Goal: Task Accomplishment & Management: Use online tool/utility

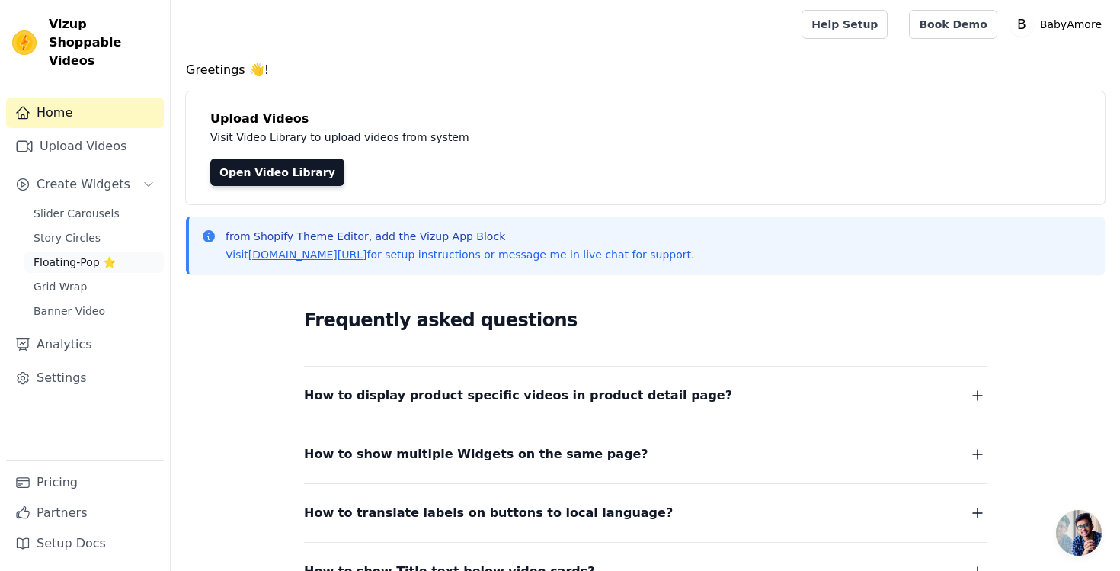
click at [88, 255] on span "Floating-Pop ⭐" at bounding box center [75, 262] width 82 height 15
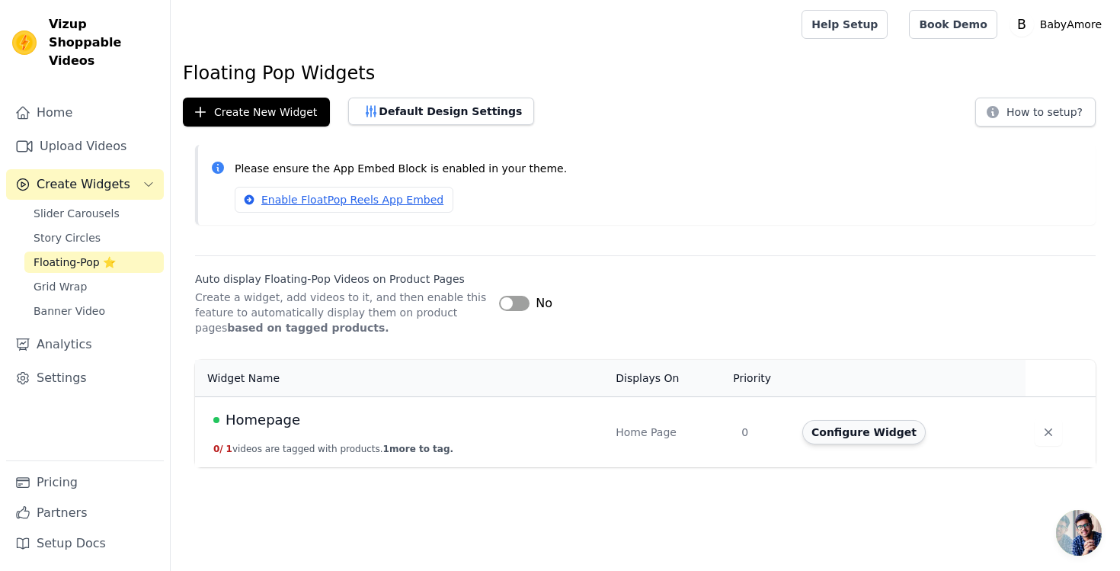
click at [864, 427] on button "Configure Widget" at bounding box center [863, 432] width 123 height 24
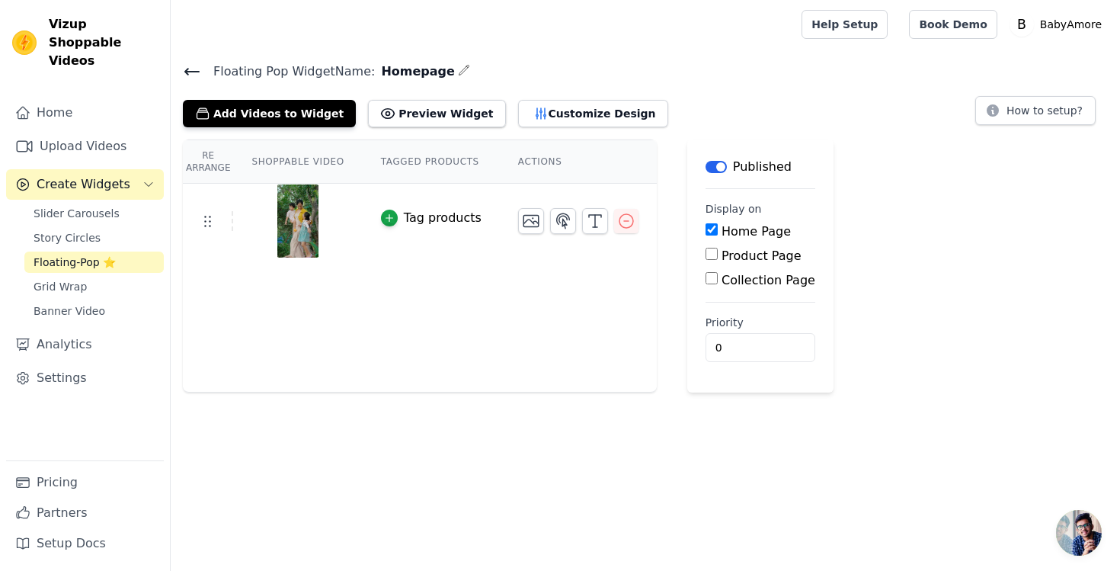
click at [309, 224] on img at bounding box center [298, 220] width 43 height 73
click at [309, 212] on img at bounding box center [298, 220] width 43 height 73
click at [610, 226] on div at bounding box center [578, 221] width 120 height 26
click at [617, 226] on icon "button" at bounding box center [626, 221] width 18 height 18
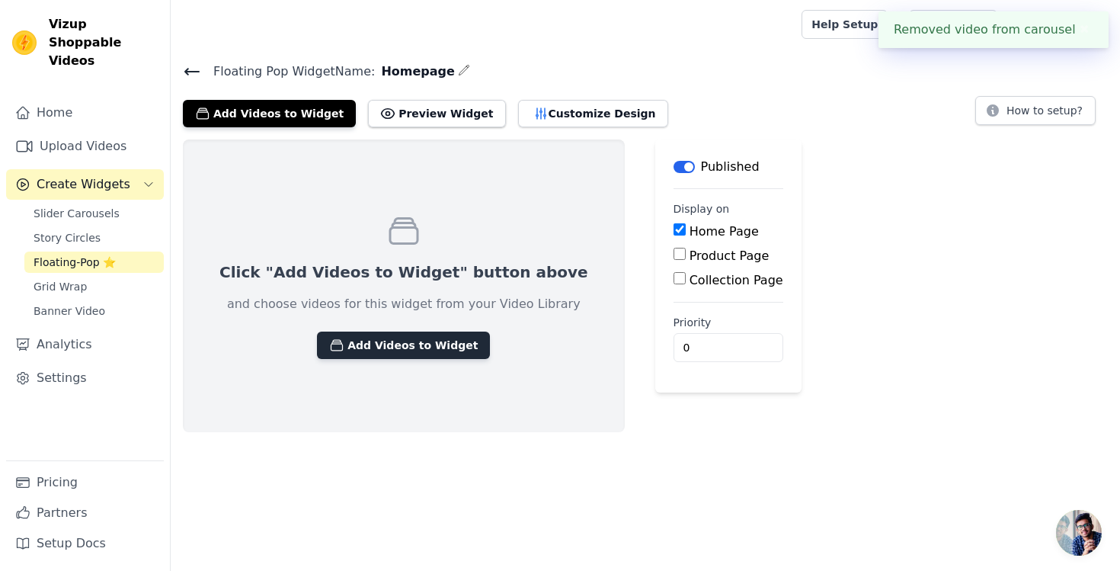
click at [425, 342] on button "Add Videos to Widget" at bounding box center [403, 344] width 173 height 27
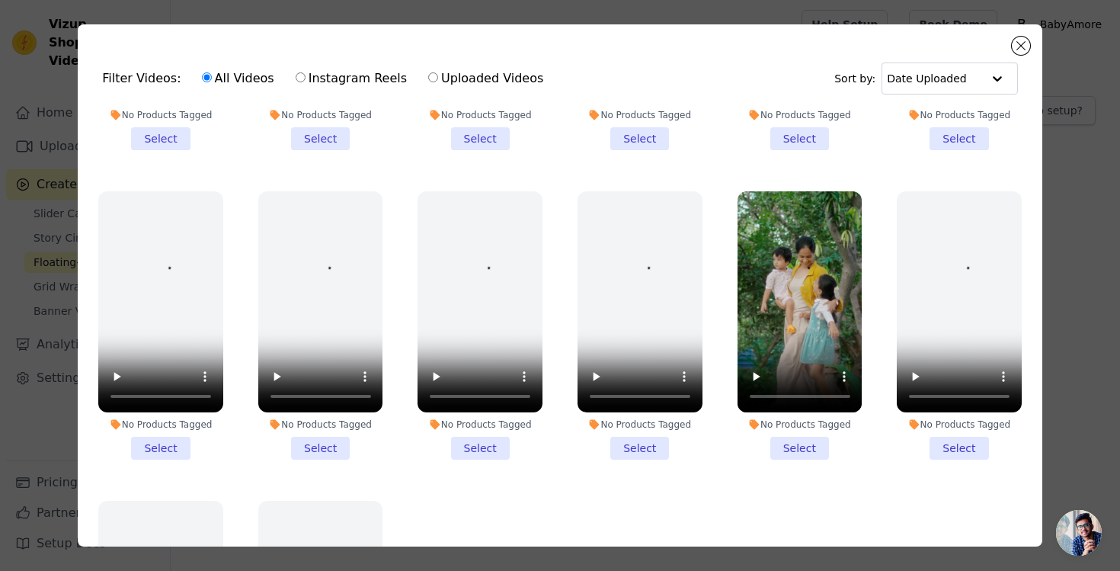
scroll to position [601, 0]
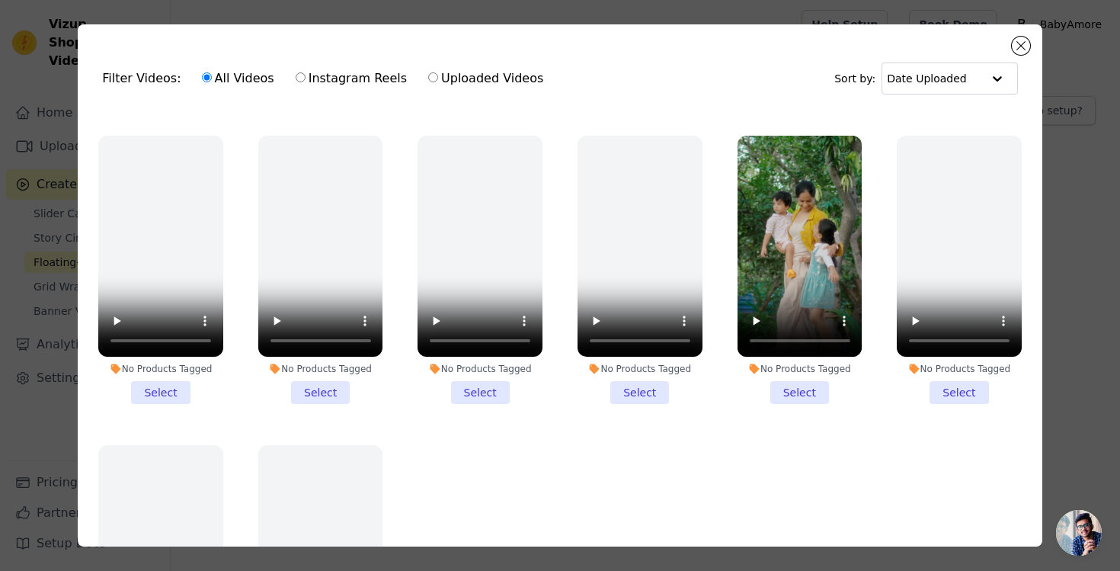
click at [645, 376] on li "No Products Tagged Select" at bounding box center [640, 270] width 125 height 269
click at [0, 0] on input "No Products Tagged Select" at bounding box center [0, 0] width 0 height 0
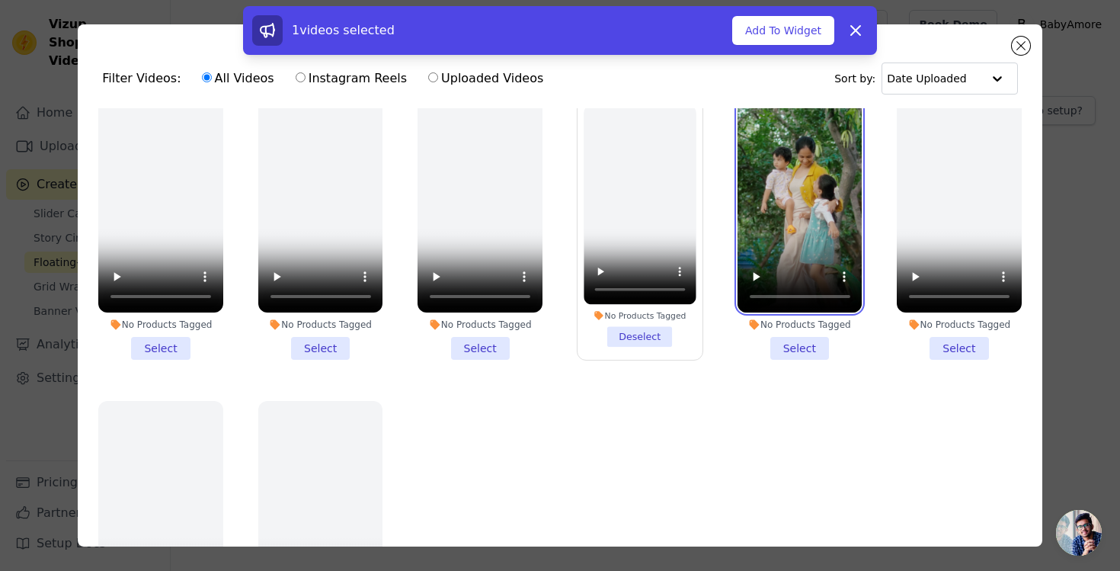
scroll to position [659, 0]
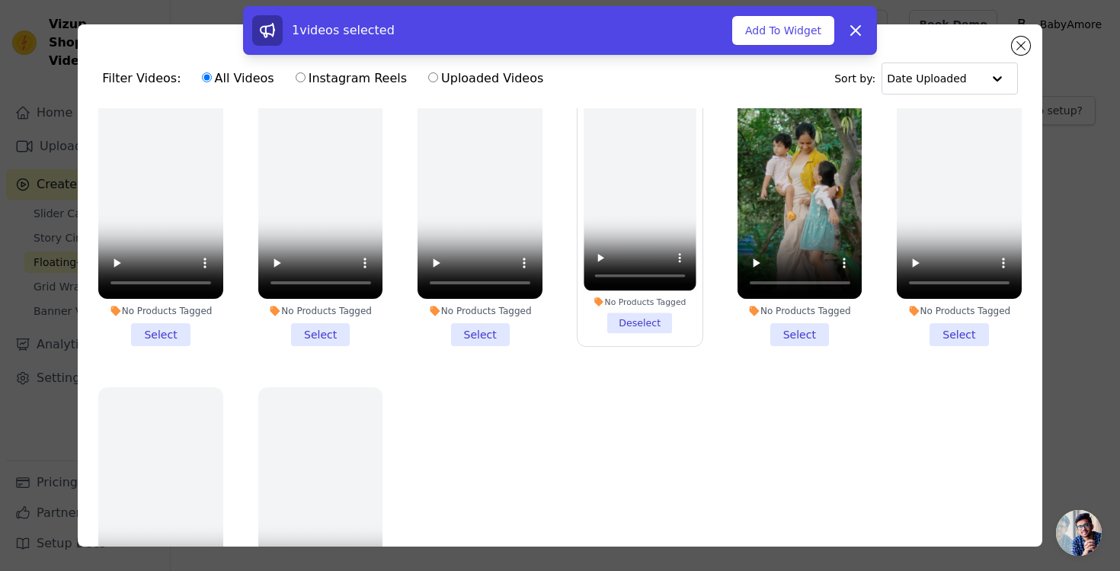
click at [781, 333] on li "No Products Tagged Select" at bounding box center [800, 212] width 125 height 269
click at [0, 0] on input "No Products Tagged Select" at bounding box center [0, 0] width 0 height 0
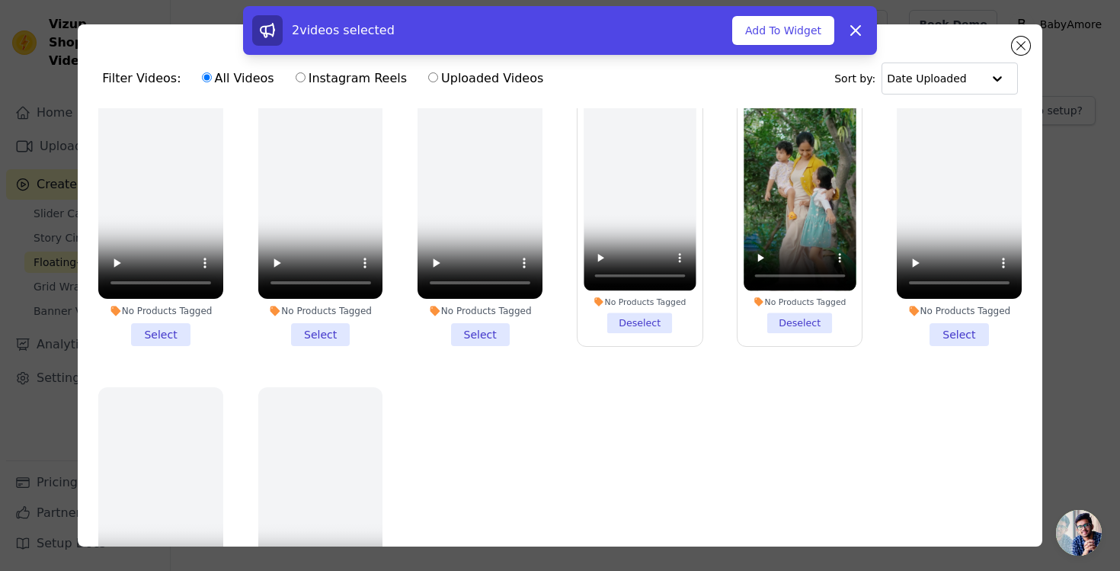
click at [658, 318] on li "No Products Tagged Deselect" at bounding box center [640, 212] width 112 height 242
click at [0, 0] on input "No Products Tagged Deselect" at bounding box center [0, 0] width 0 height 0
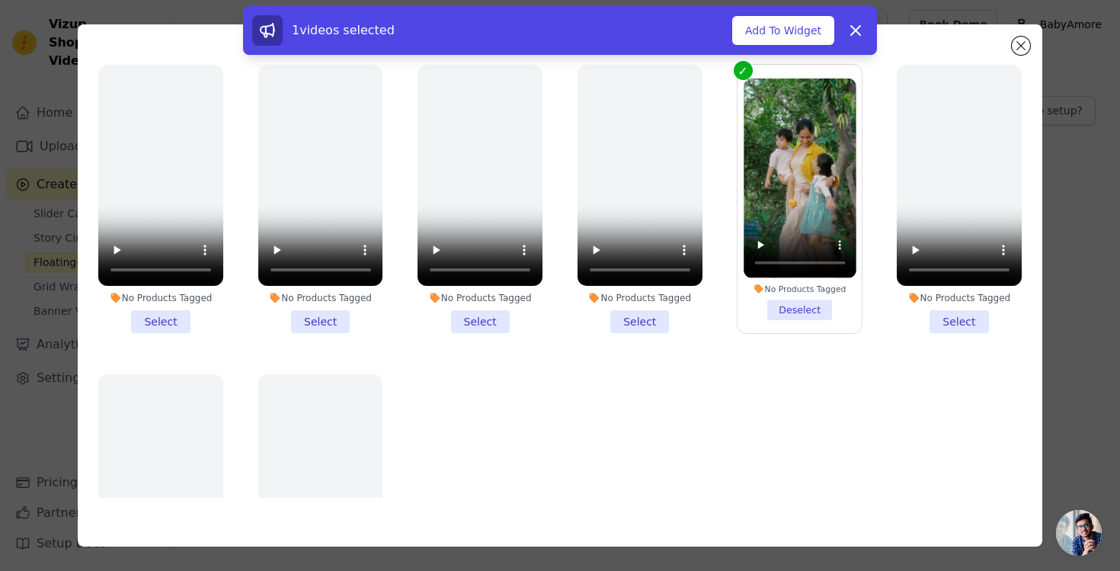
scroll to position [538, 0]
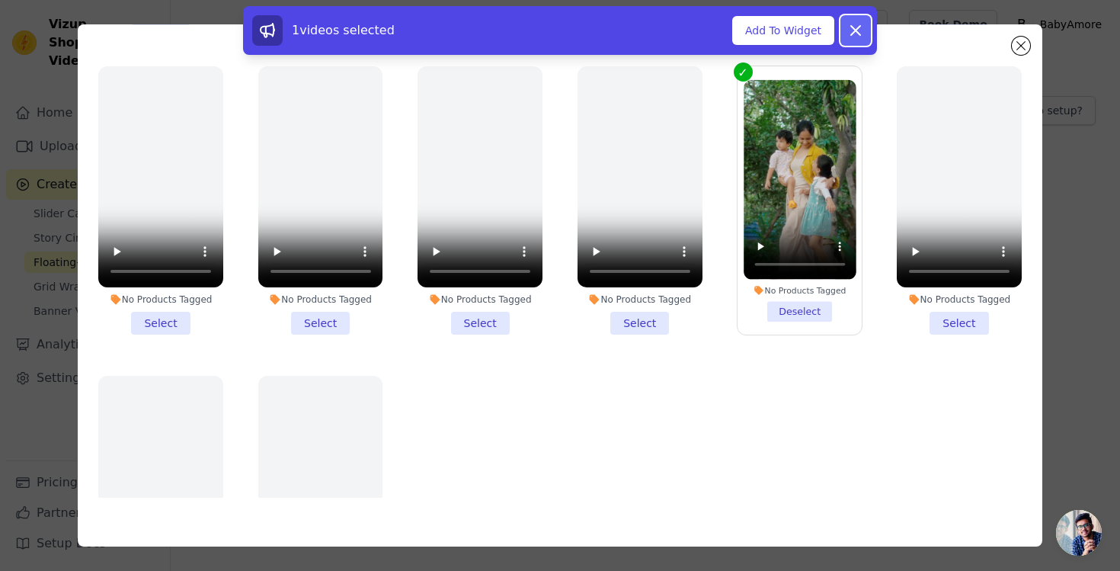
click at [855, 39] on icon at bounding box center [856, 30] width 18 height 18
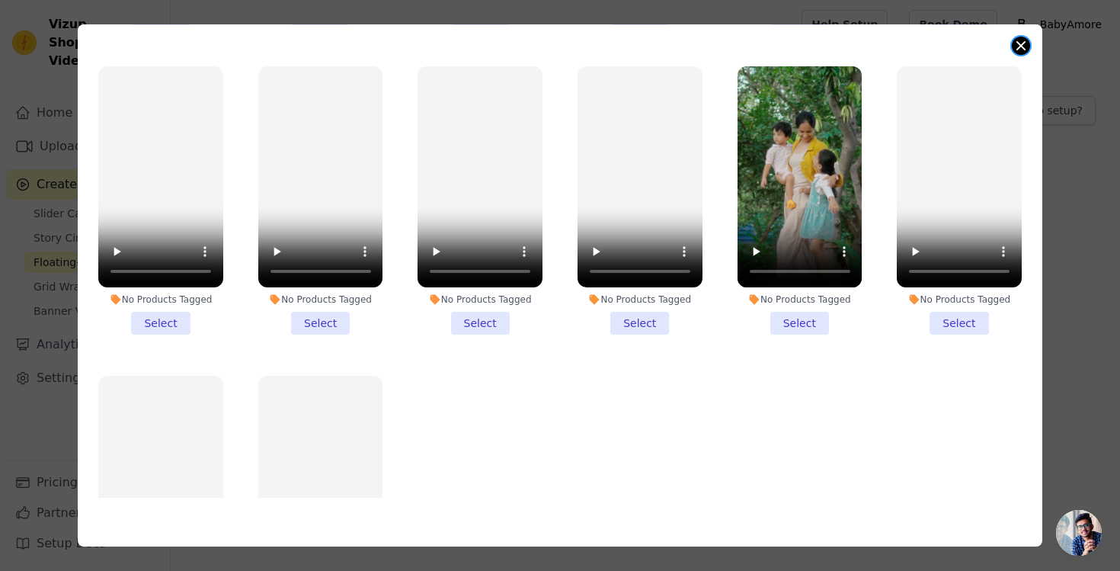
click at [1022, 42] on button "Close modal" at bounding box center [1021, 46] width 18 height 18
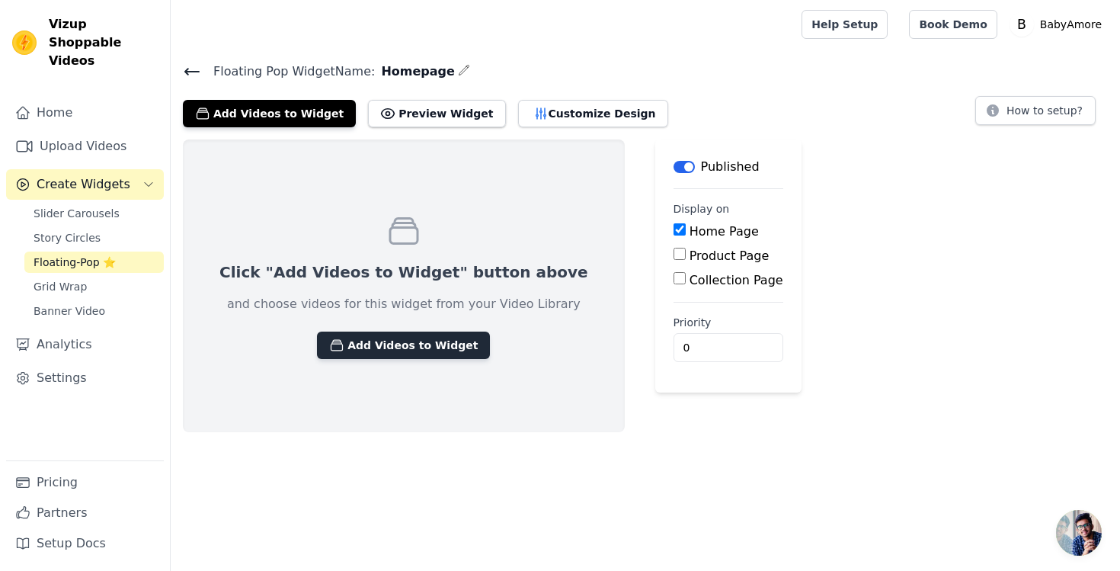
click at [431, 331] on button "Add Videos to Widget" at bounding box center [403, 344] width 173 height 27
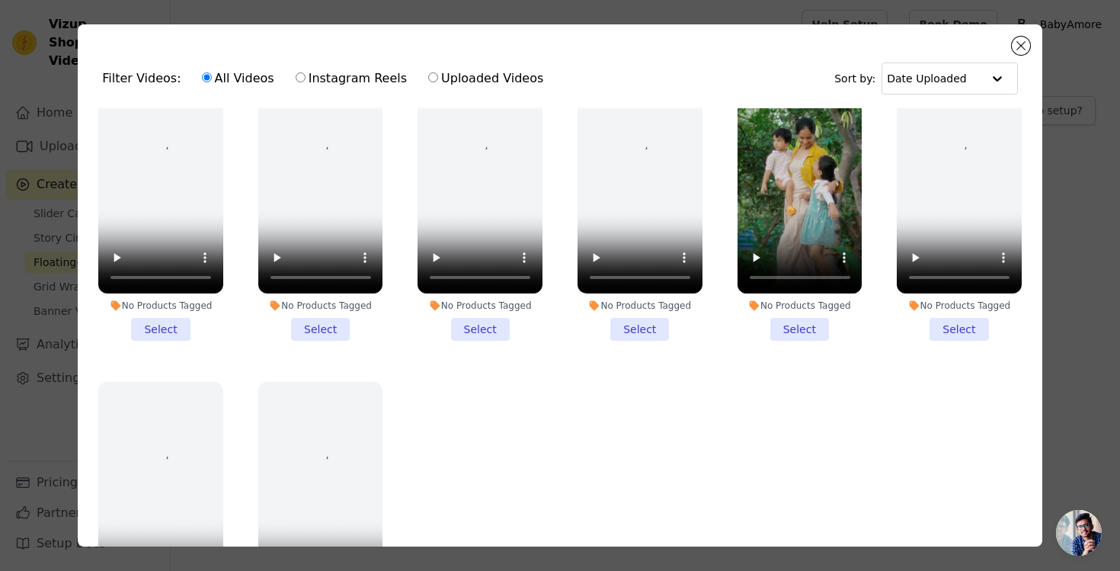
scroll to position [677, 0]
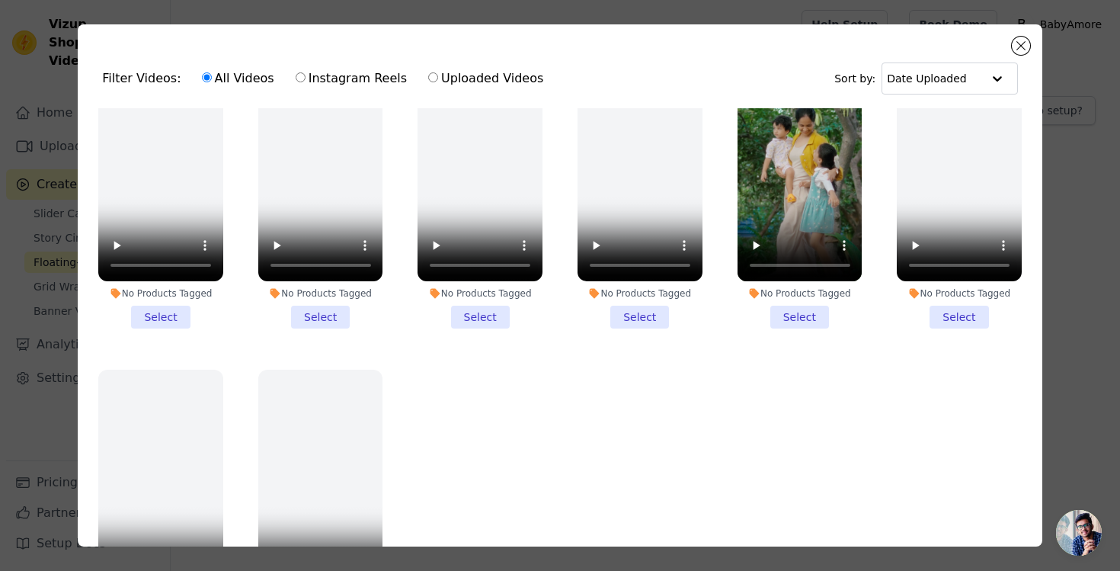
click at [814, 318] on li "No Products Tagged Select" at bounding box center [800, 194] width 125 height 269
click at [0, 0] on input "No Products Tagged Select" at bounding box center [0, 0] width 0 height 0
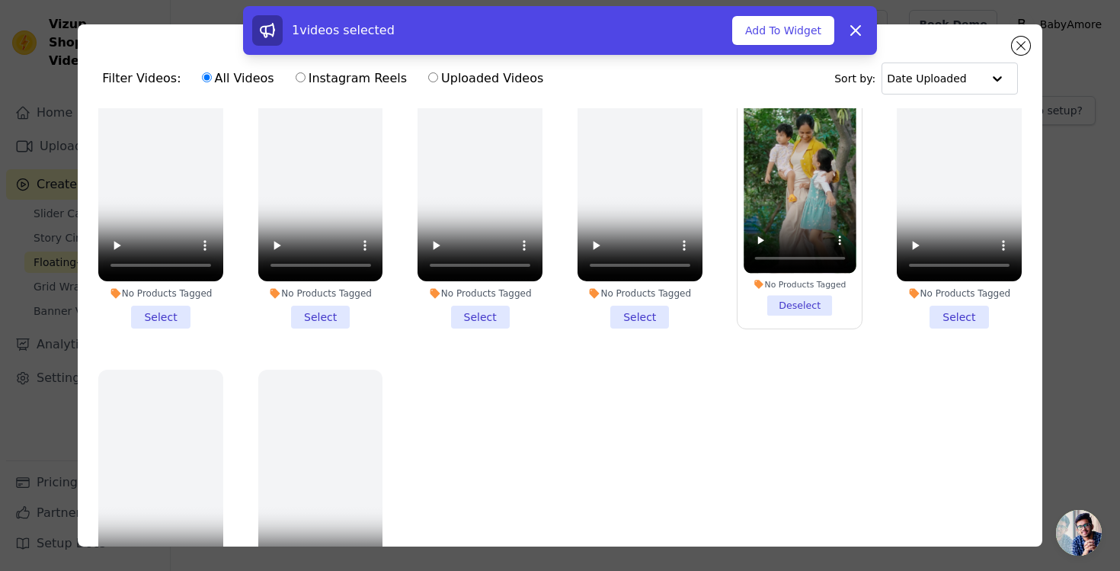
click at [796, 51] on div "1 videos selected Add To Widget Dismiss" at bounding box center [560, 30] width 634 height 49
click at [796, 39] on button "Add To Widget" at bounding box center [783, 30] width 102 height 29
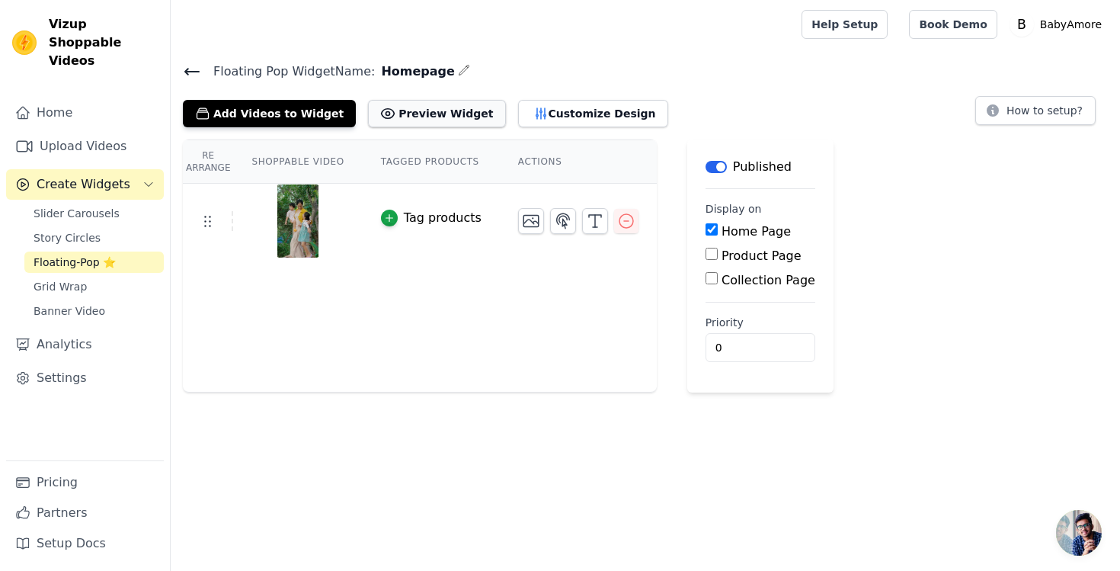
click at [440, 113] on button "Preview Widget" at bounding box center [436, 113] width 137 height 27
click at [574, 115] on button "Customize Design" at bounding box center [593, 113] width 150 height 27
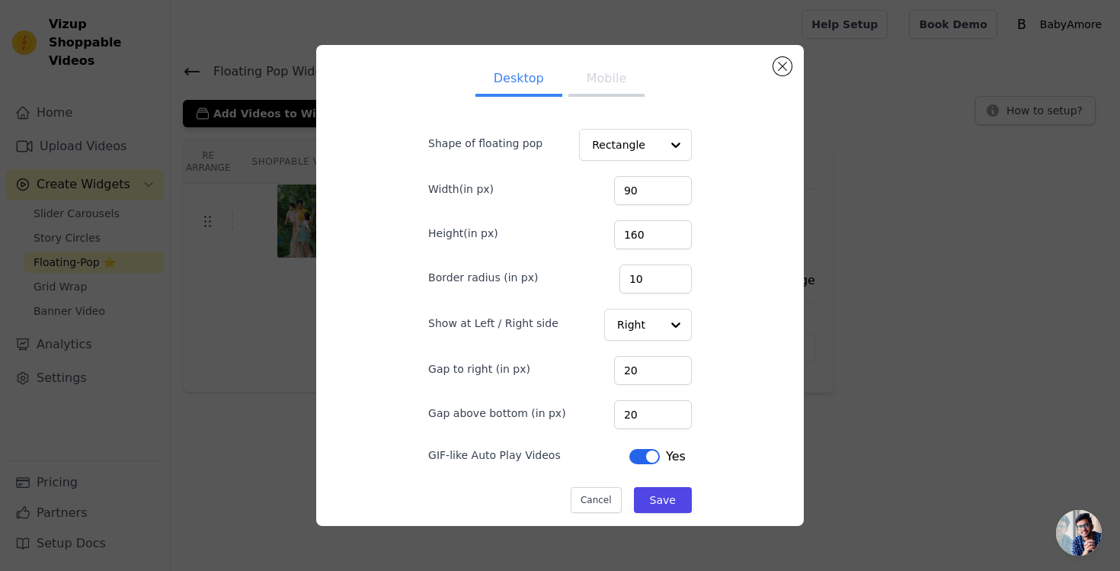
scroll to position [25, 0]
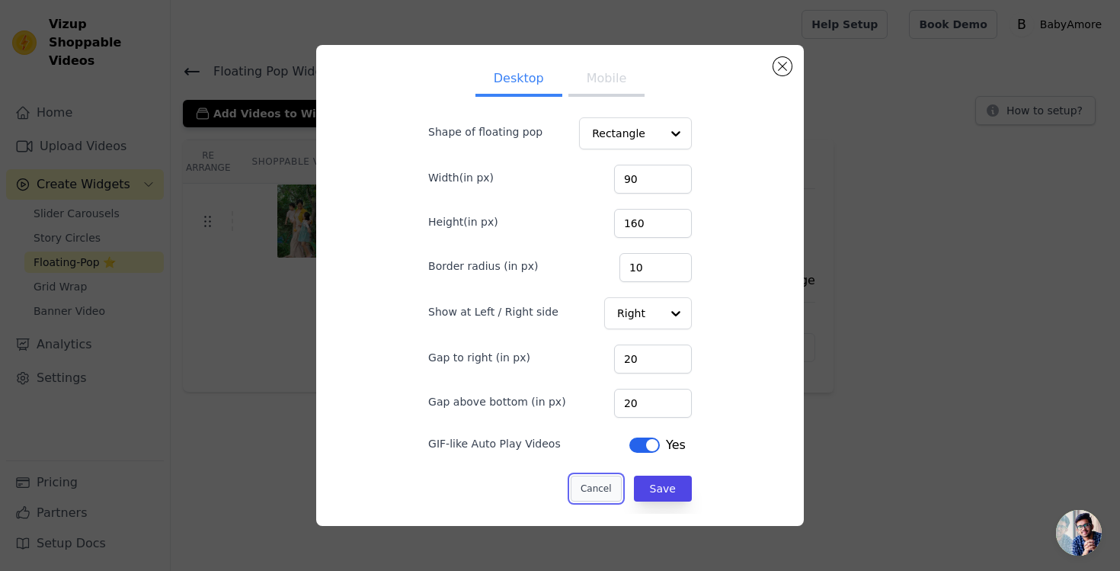
click at [593, 493] on button "Cancel" at bounding box center [596, 488] width 51 height 26
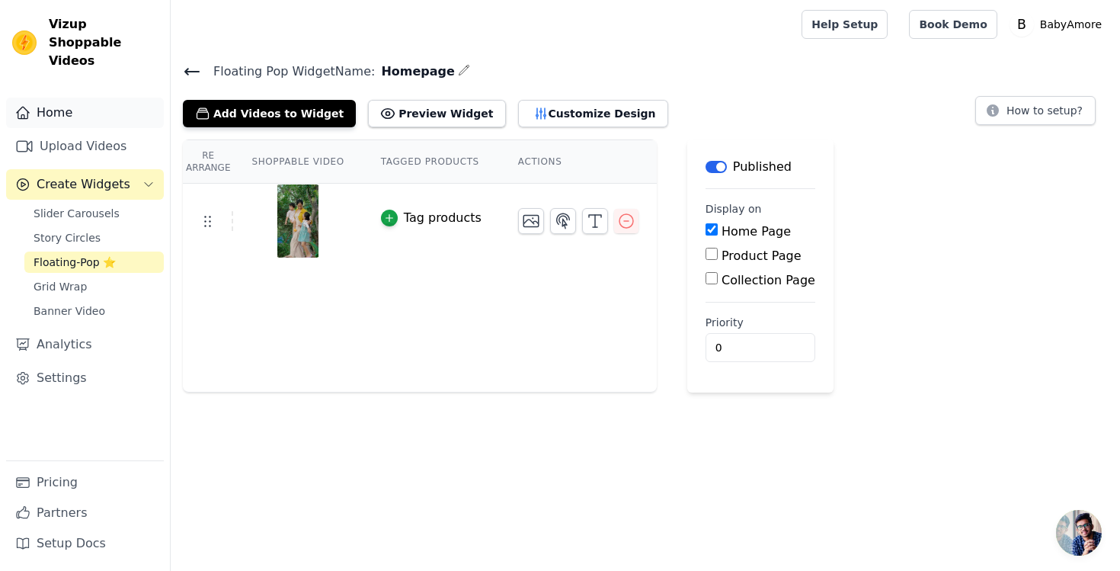
click at [65, 98] on link "Home" at bounding box center [85, 113] width 158 height 30
